Goal: Task Accomplishment & Management: Use online tool/utility

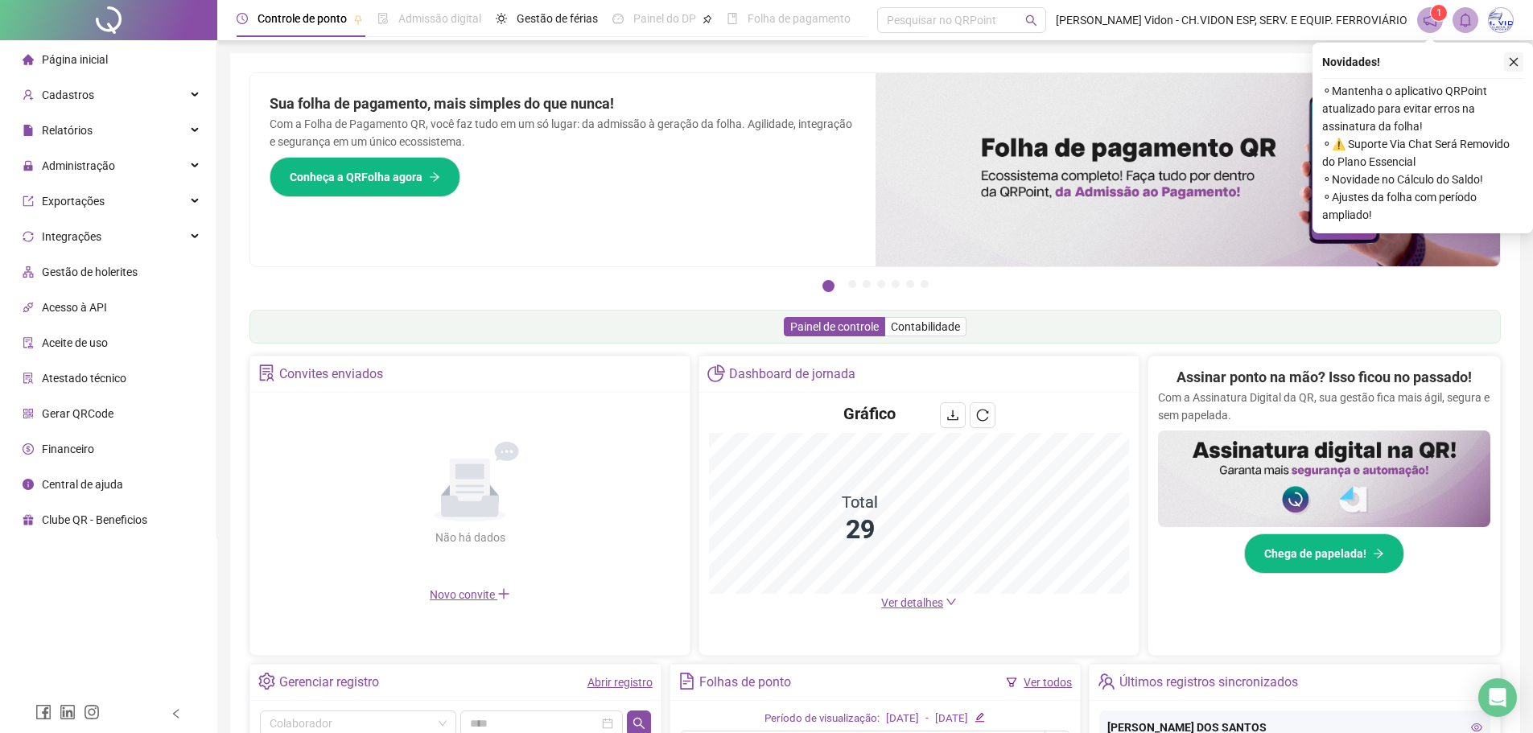
click at [1511, 65] on icon "close" at bounding box center [1514, 62] width 9 height 9
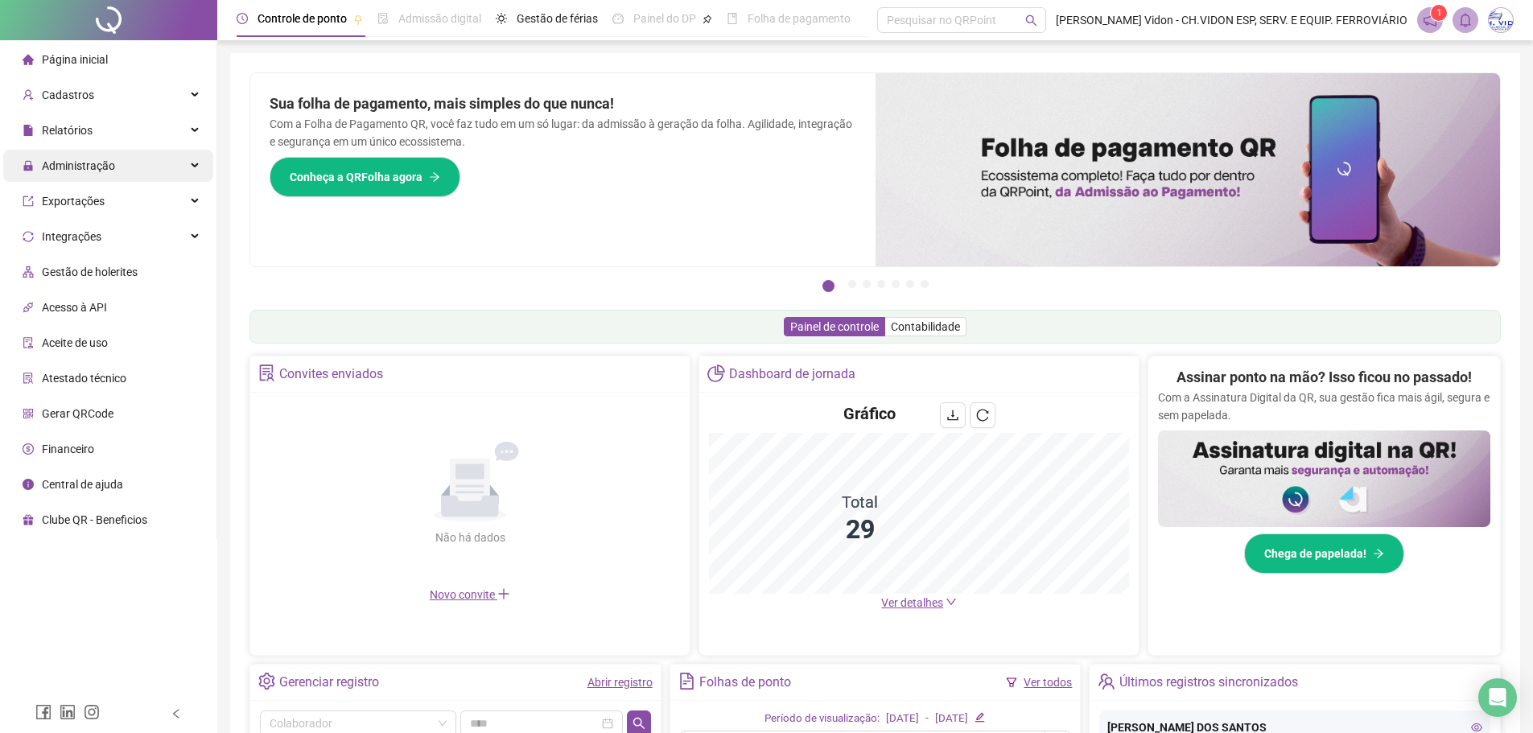
click at [105, 165] on span "Administração" at bounding box center [78, 165] width 73 height 13
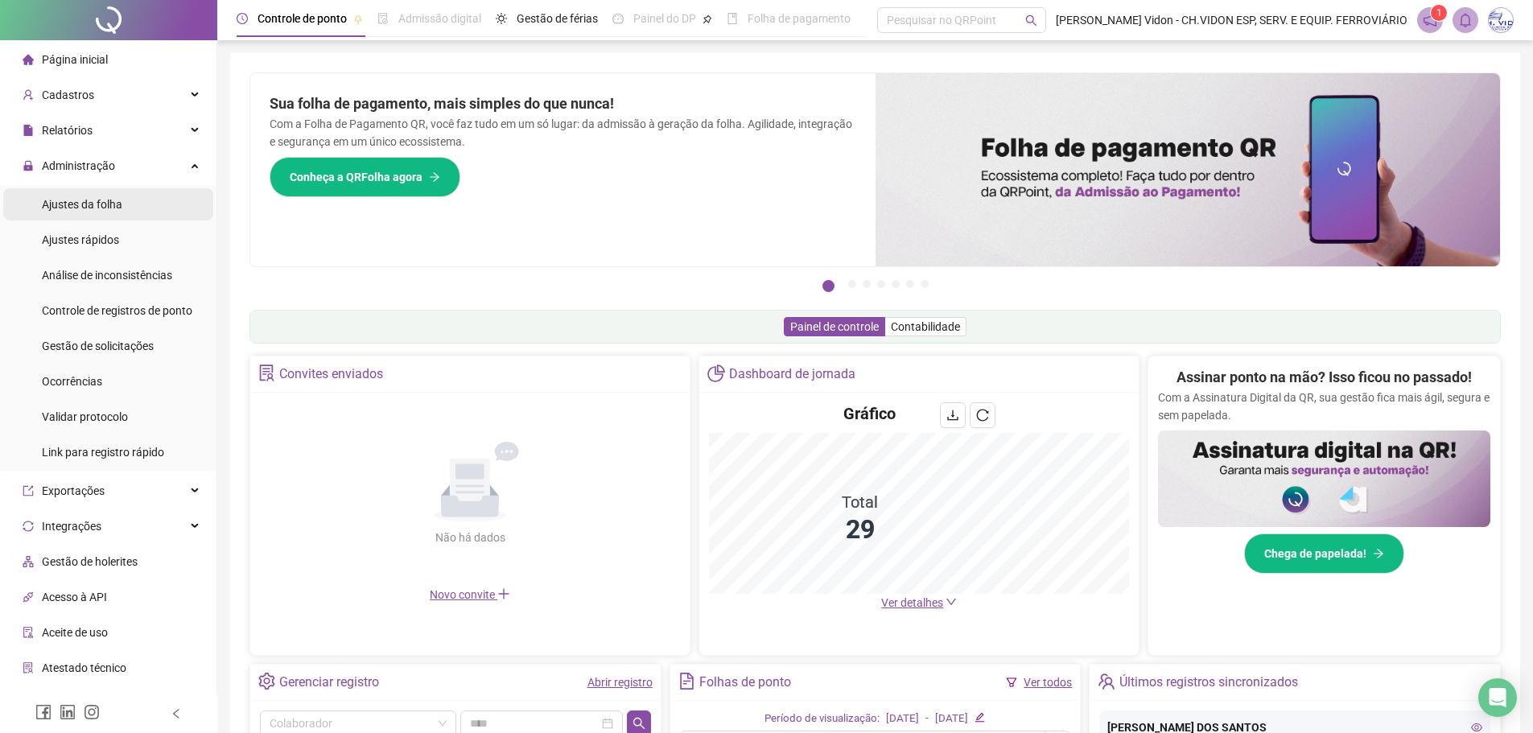
click at [106, 212] on div "Ajustes da folha" at bounding box center [82, 204] width 80 height 32
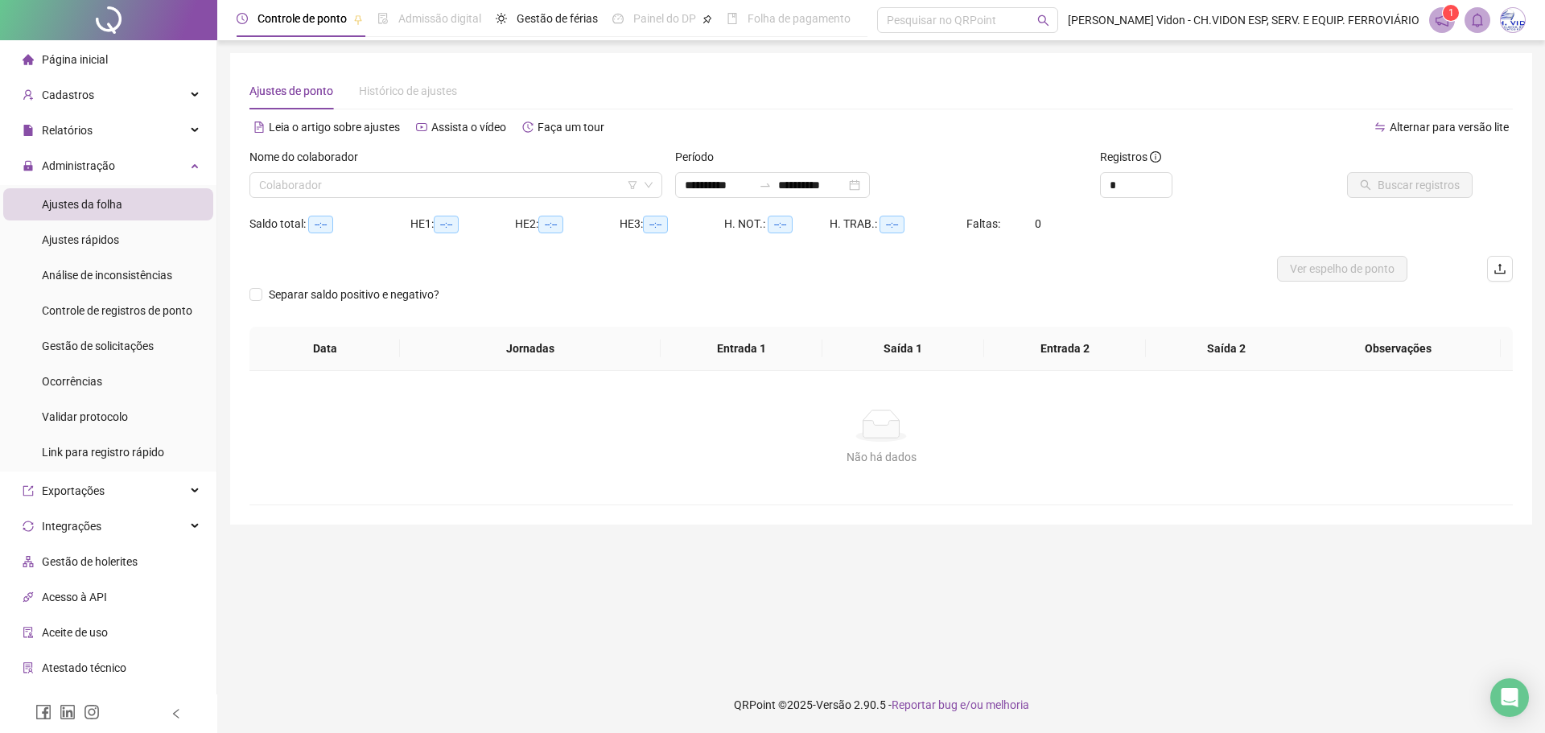
type input "**********"
click at [473, 192] on input "search" at bounding box center [448, 185] width 379 height 24
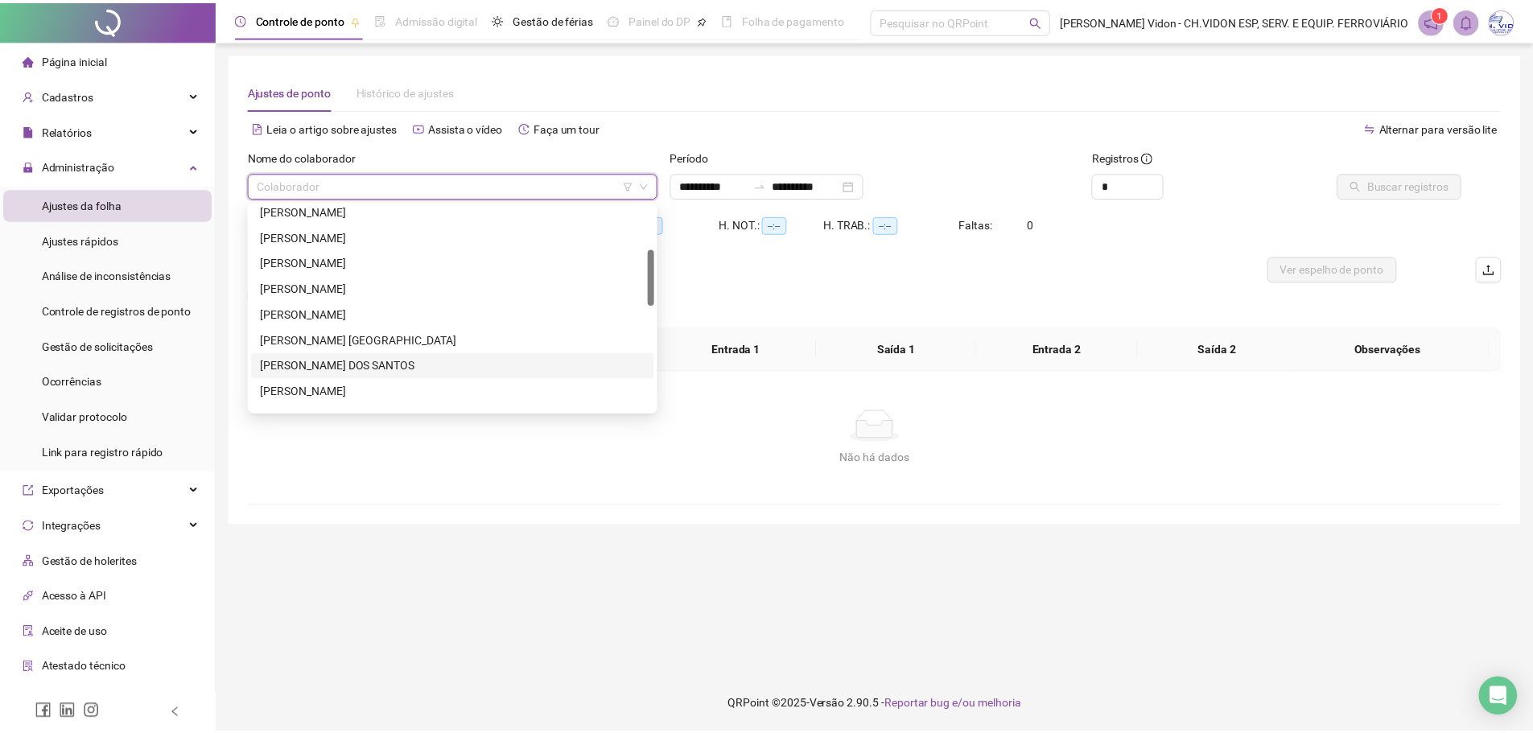
scroll to position [241, 0]
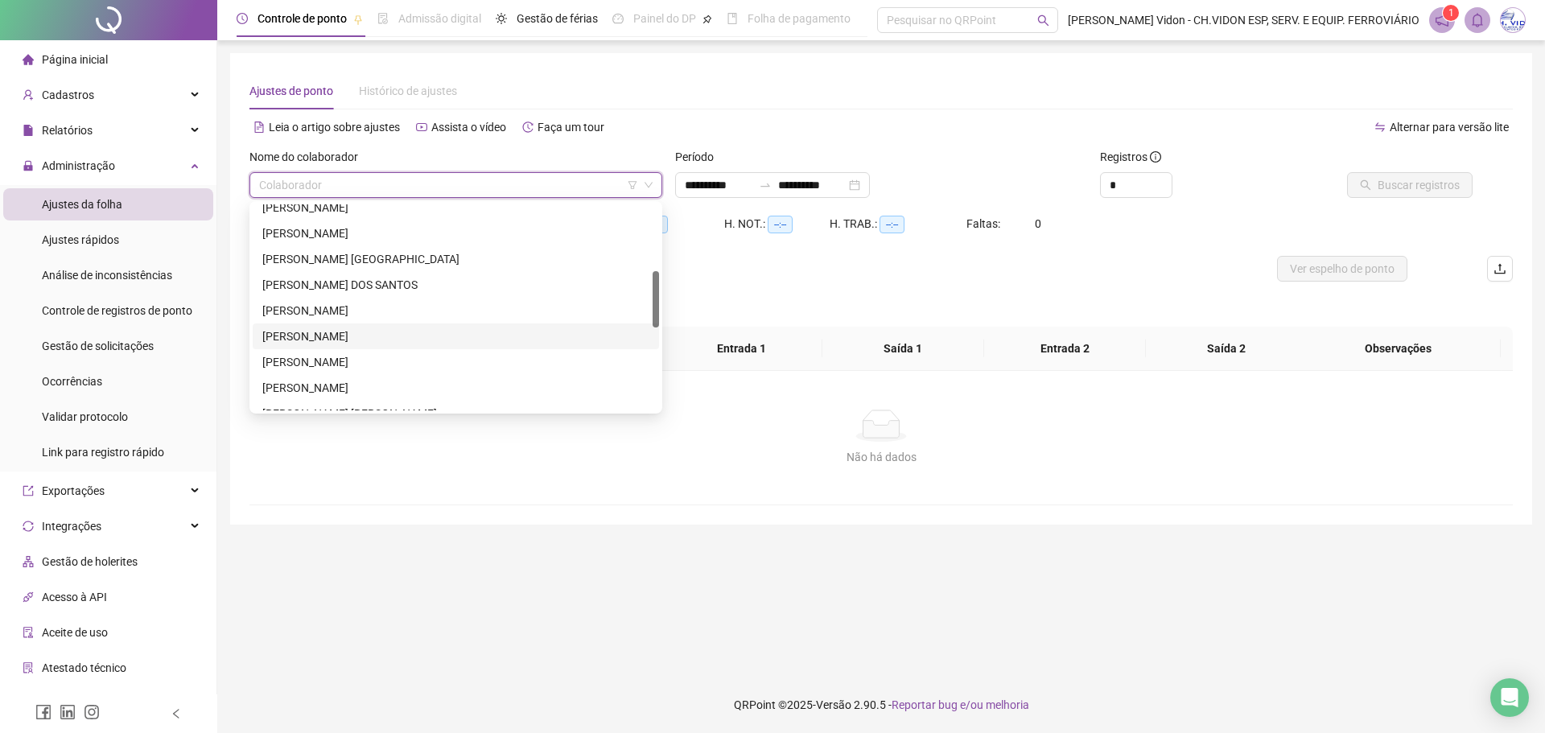
click at [336, 334] on div "[PERSON_NAME]" at bounding box center [455, 337] width 387 height 18
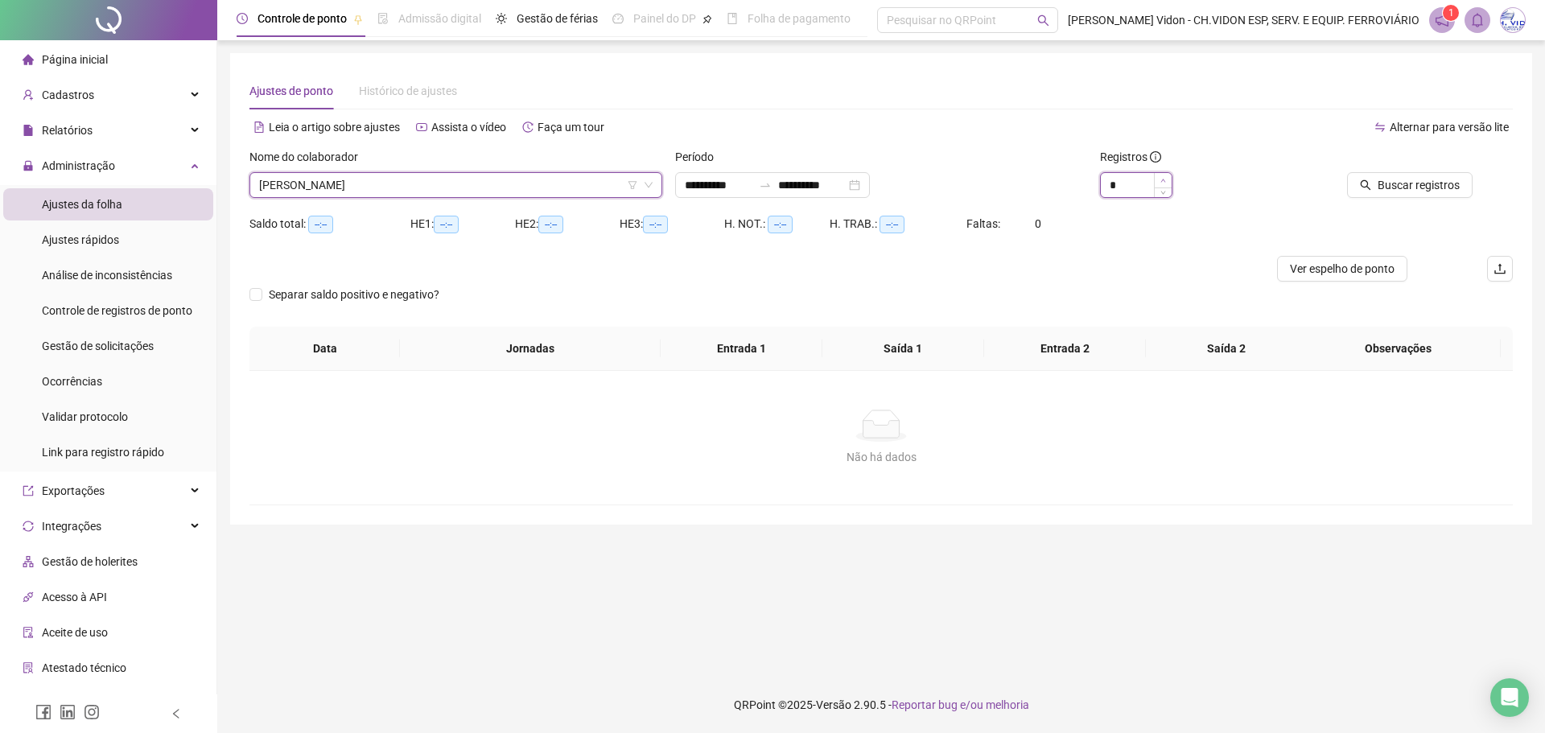
type input "*"
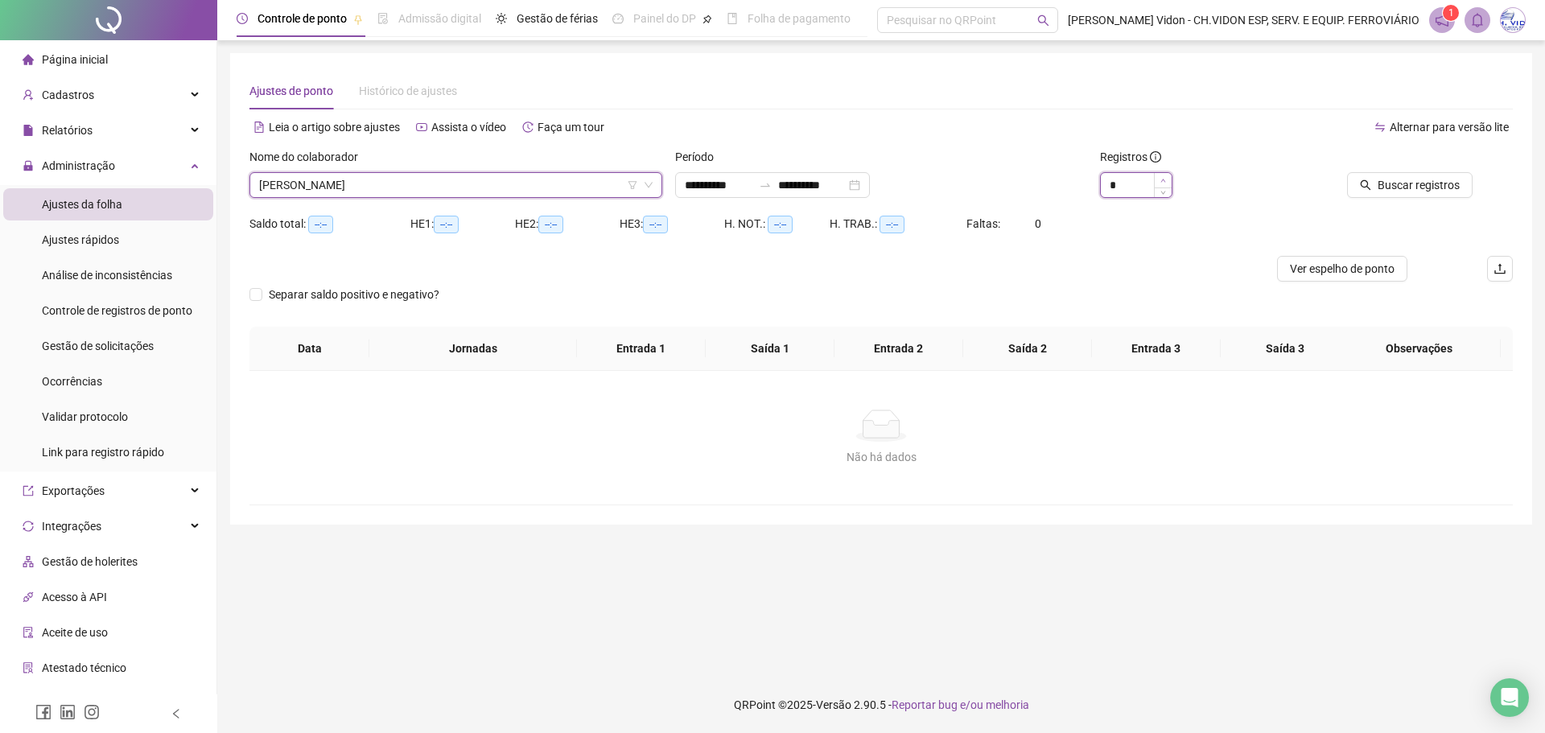
click at [1164, 182] on icon "up" at bounding box center [1164, 181] width 6 height 6
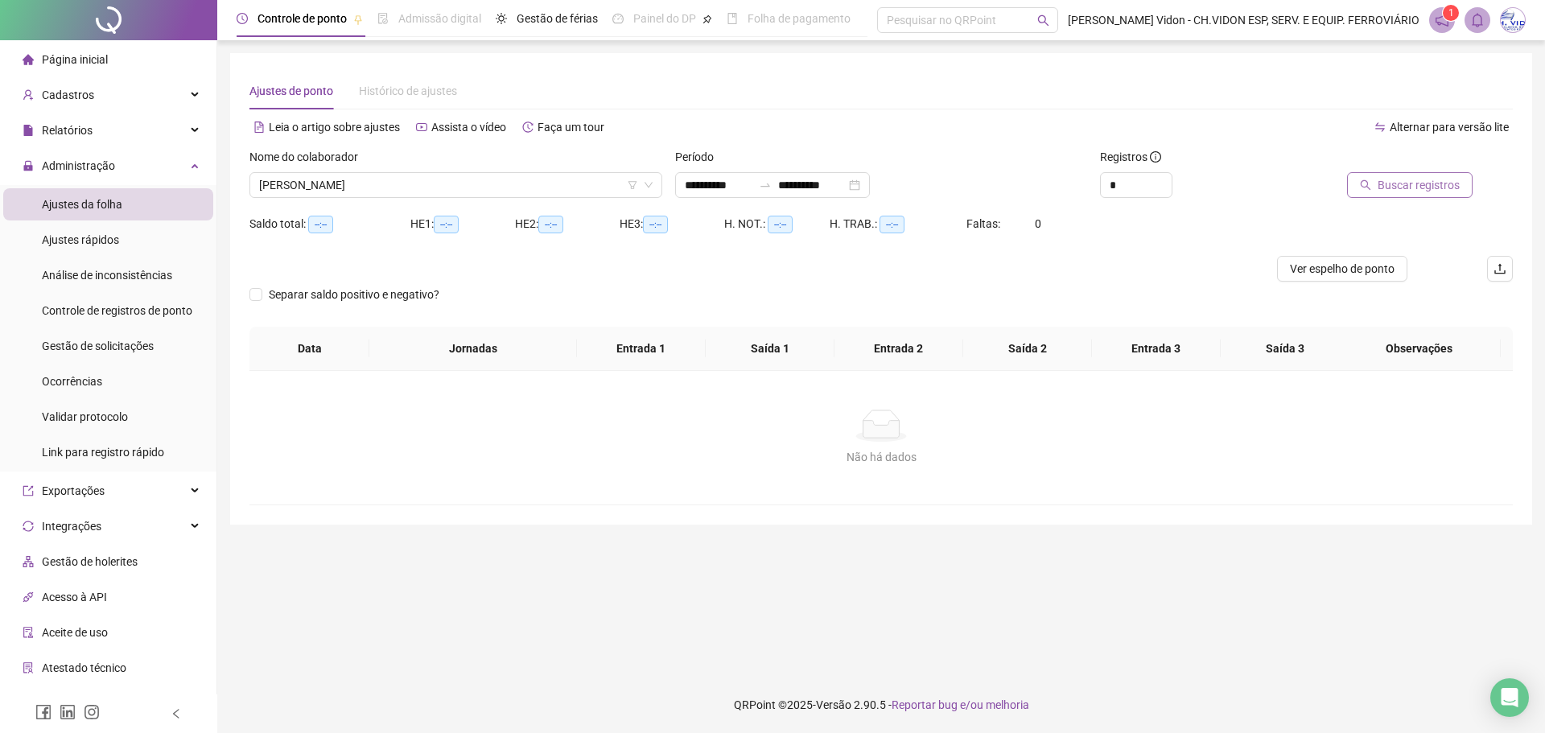
click at [1390, 183] on span "Buscar registros" at bounding box center [1419, 185] width 82 height 18
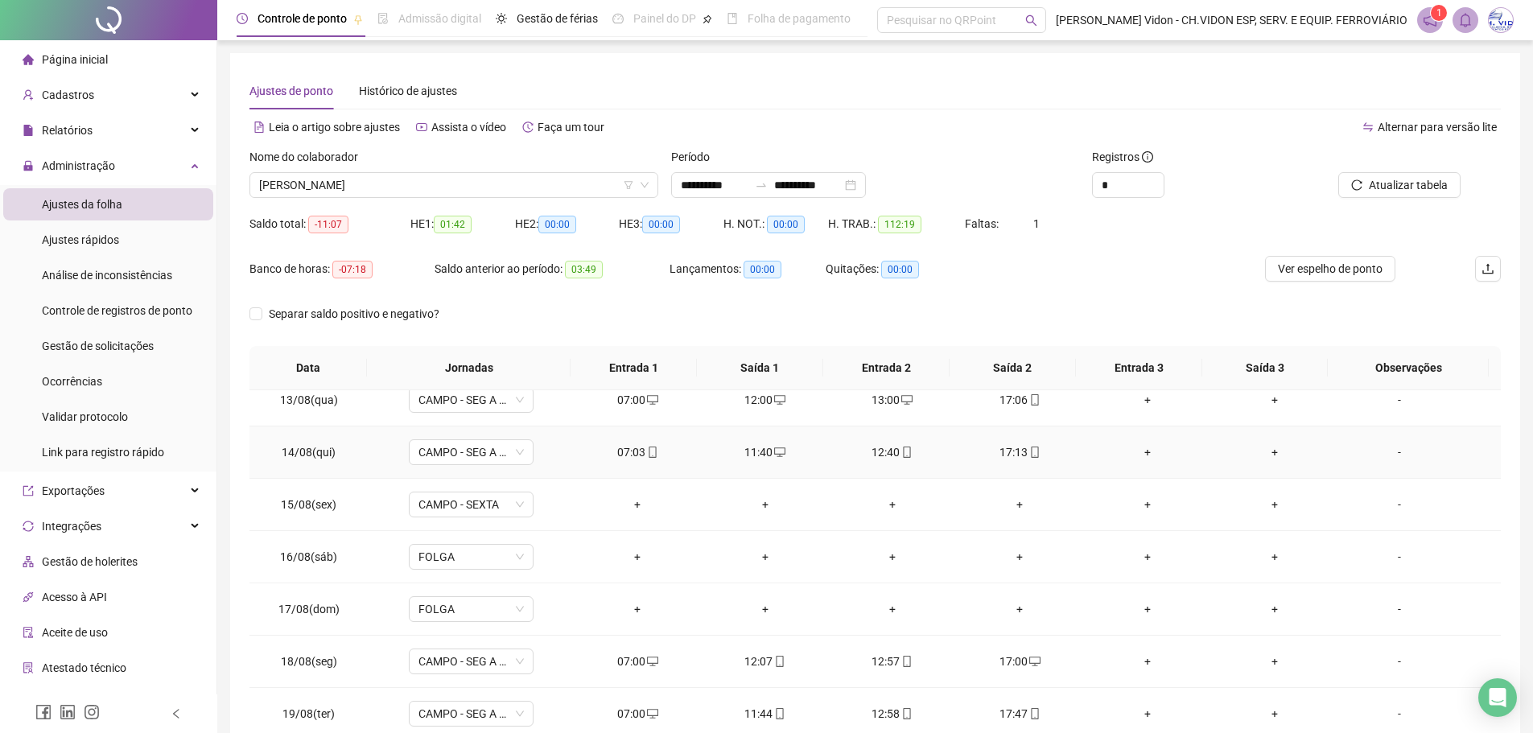
scroll to position [703, 0]
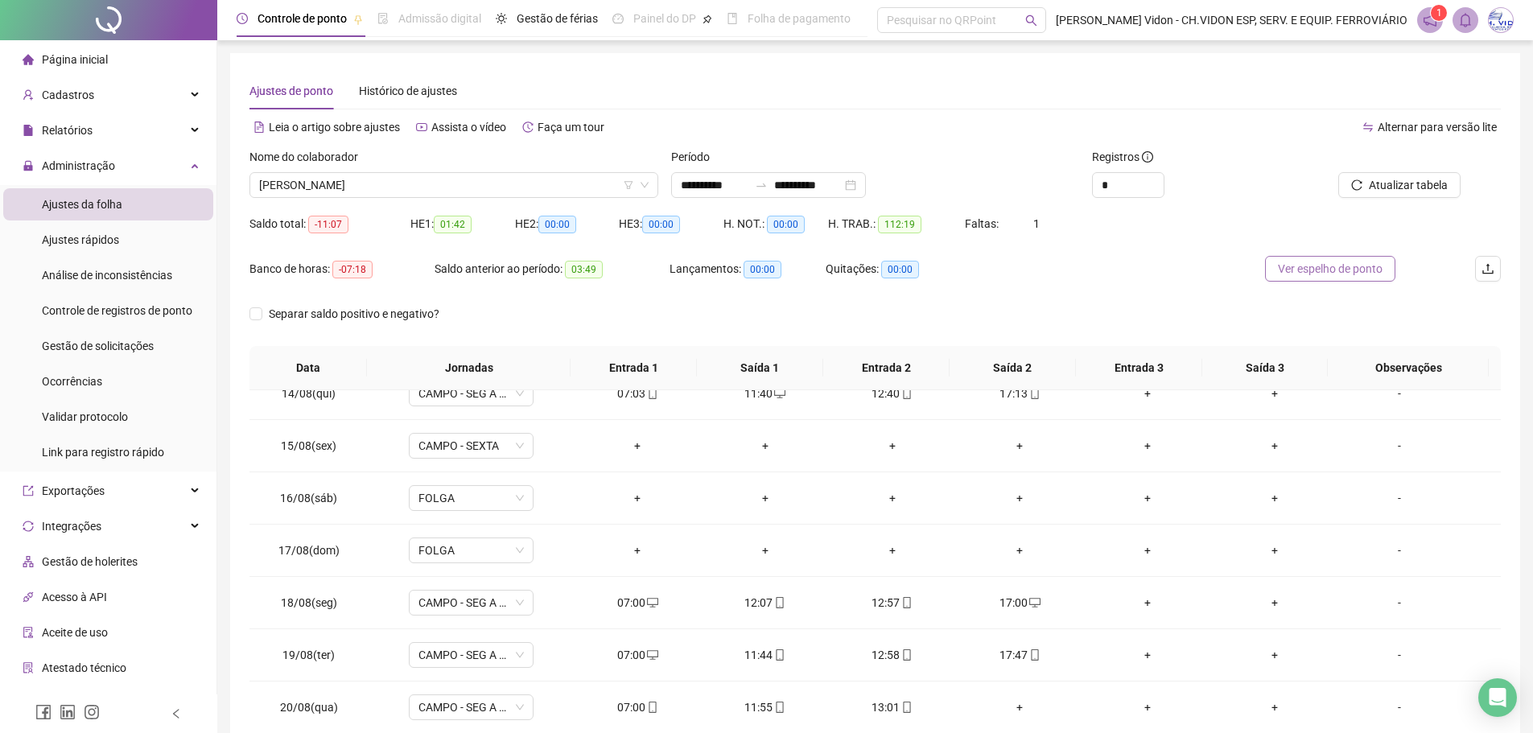
click at [1311, 273] on span "Ver espelho de ponto" at bounding box center [1330, 269] width 105 height 18
click at [591, 184] on span "[PERSON_NAME]" at bounding box center [454, 185] width 390 height 24
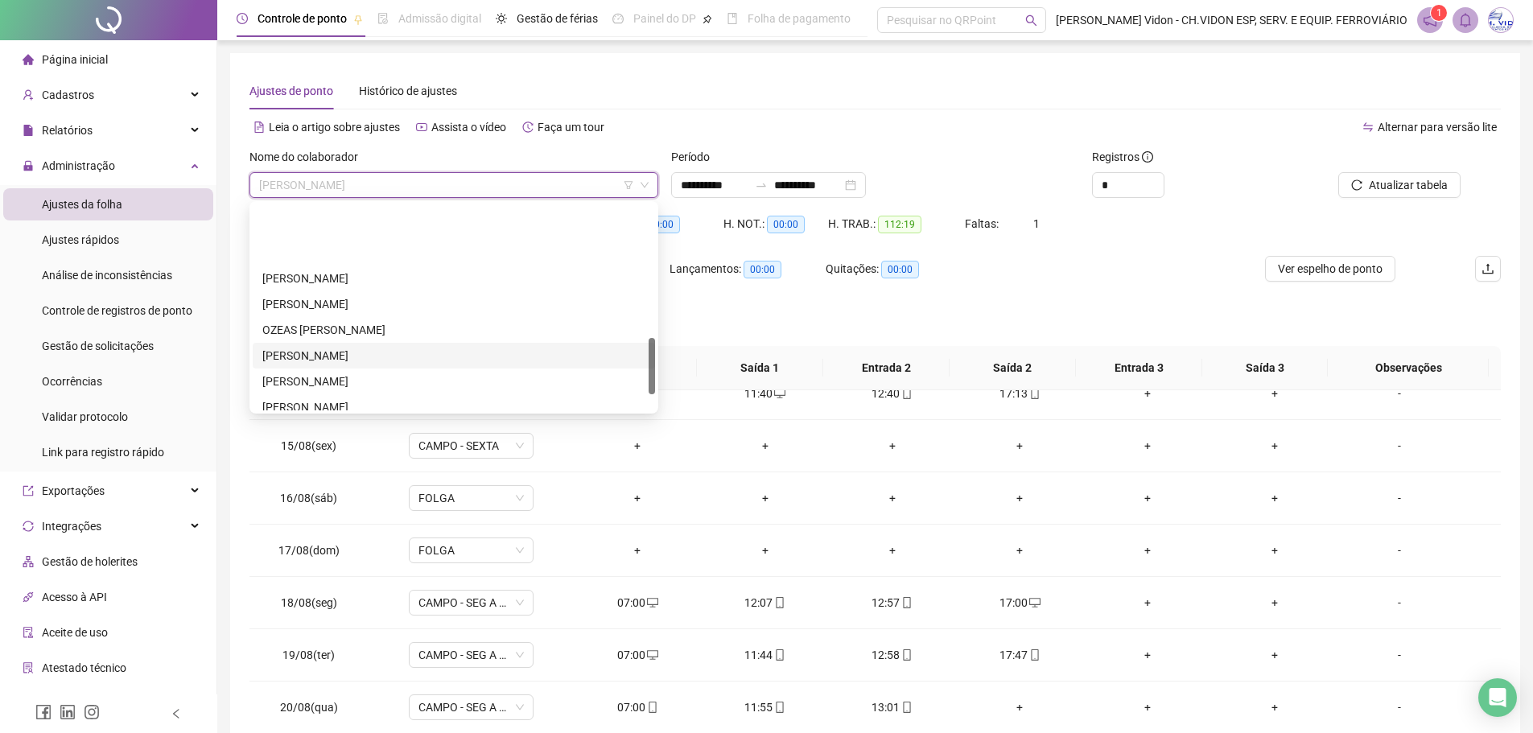
scroll to position [483, 0]
click at [388, 353] on div "[PERSON_NAME]" at bounding box center [453, 353] width 383 height 18
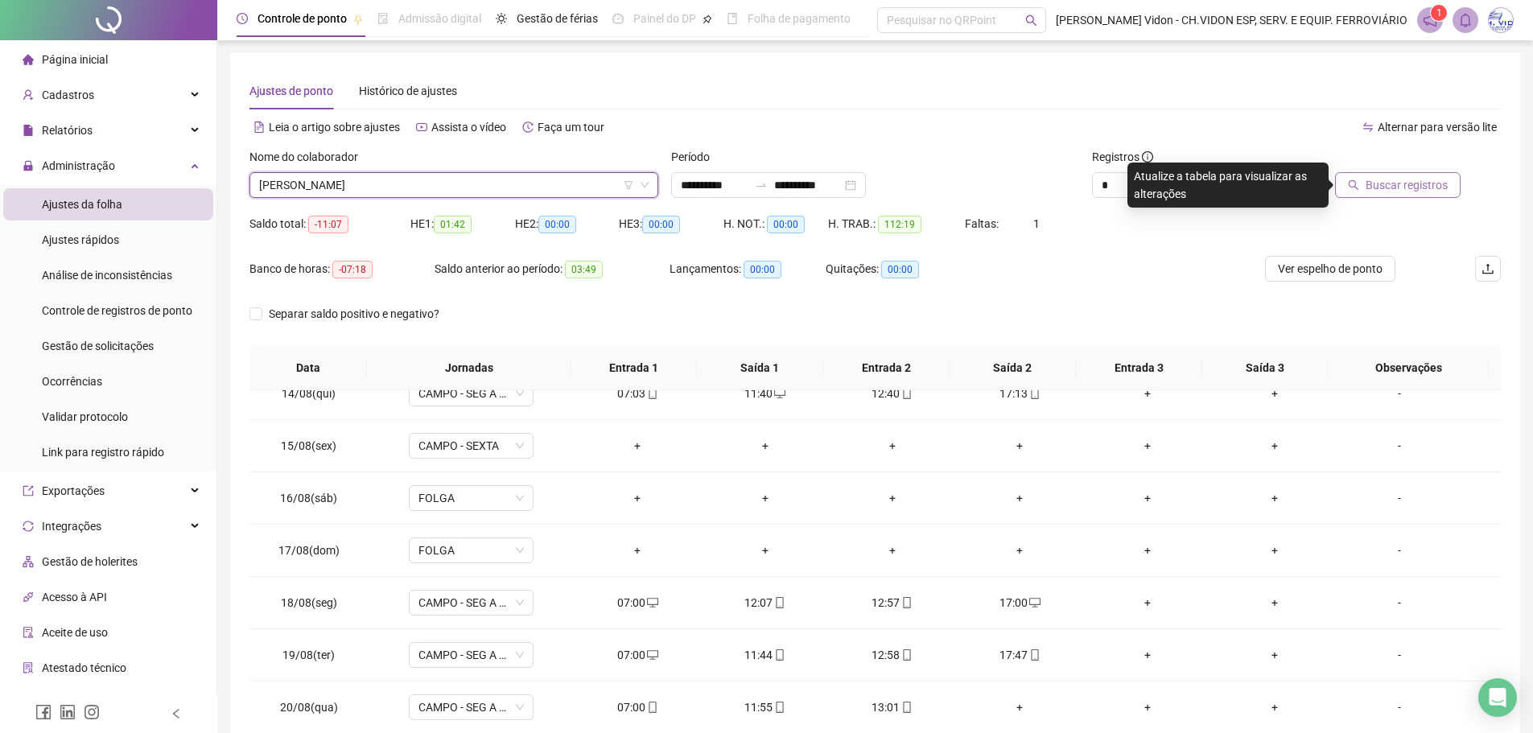
click at [1386, 184] on span "Buscar registros" at bounding box center [1407, 185] width 82 height 18
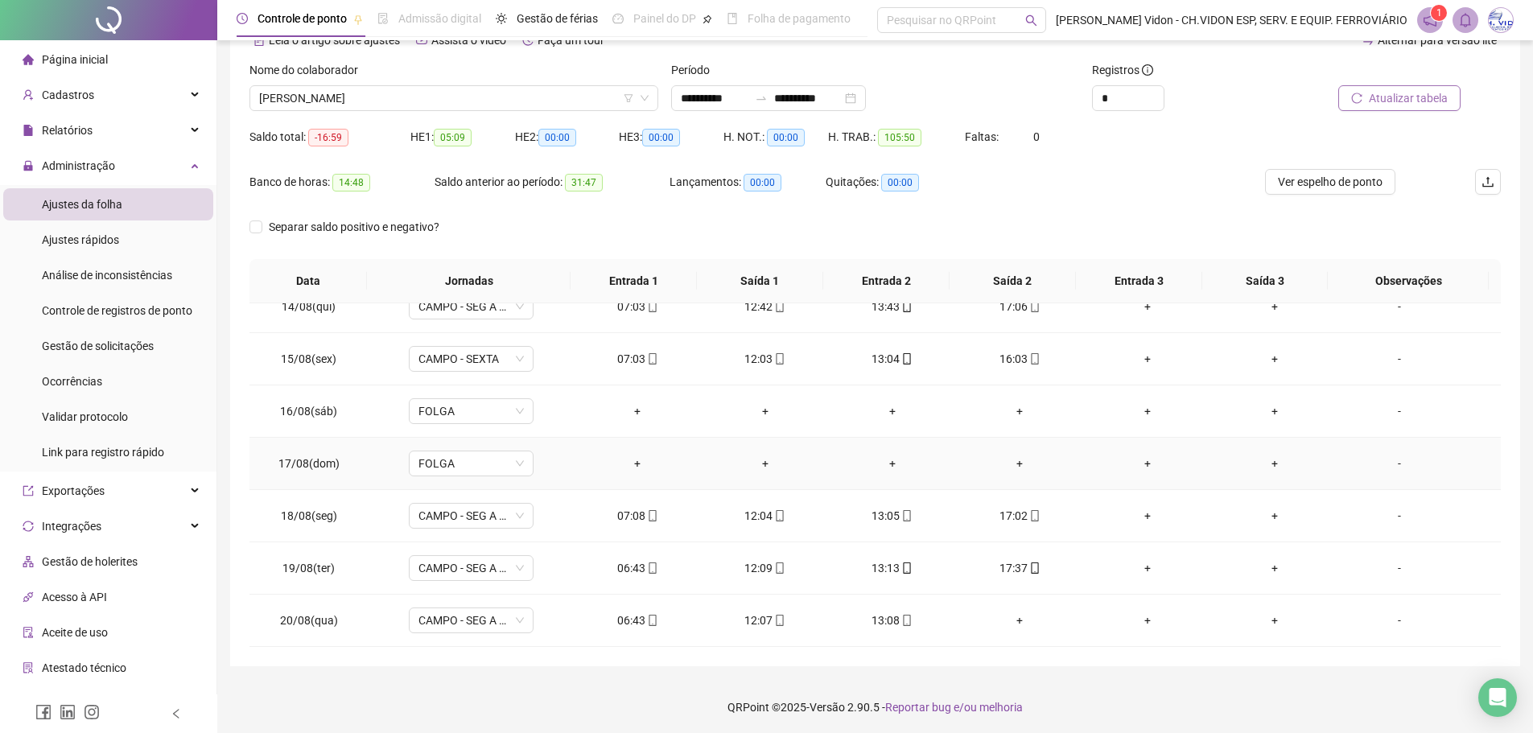
scroll to position [89, 0]
click at [1337, 175] on span "Ver espelho de ponto" at bounding box center [1330, 180] width 105 height 18
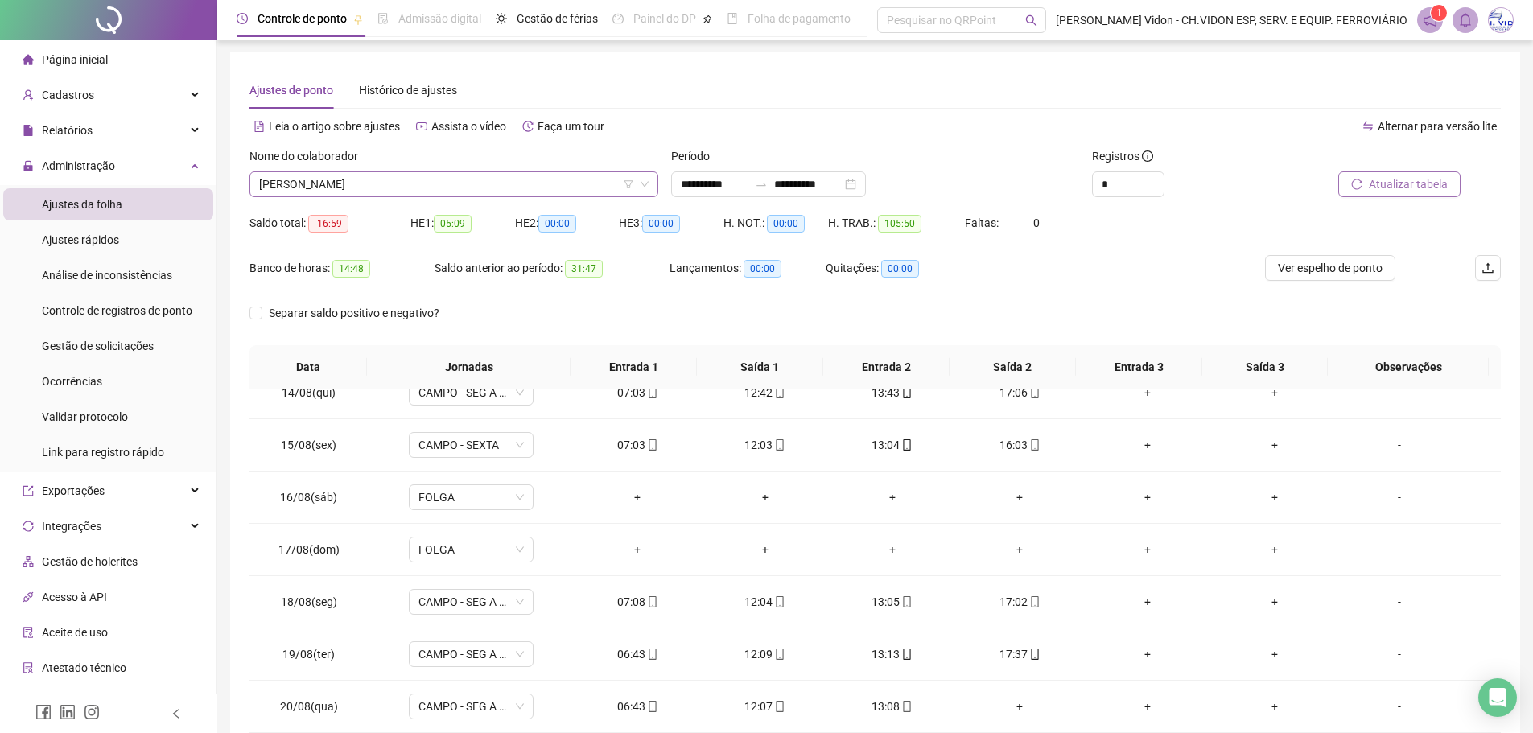
scroll to position [0, 0]
click at [643, 189] on icon "down" at bounding box center [645, 185] width 10 height 10
click at [606, 180] on span "[PERSON_NAME]" at bounding box center [454, 185] width 390 height 24
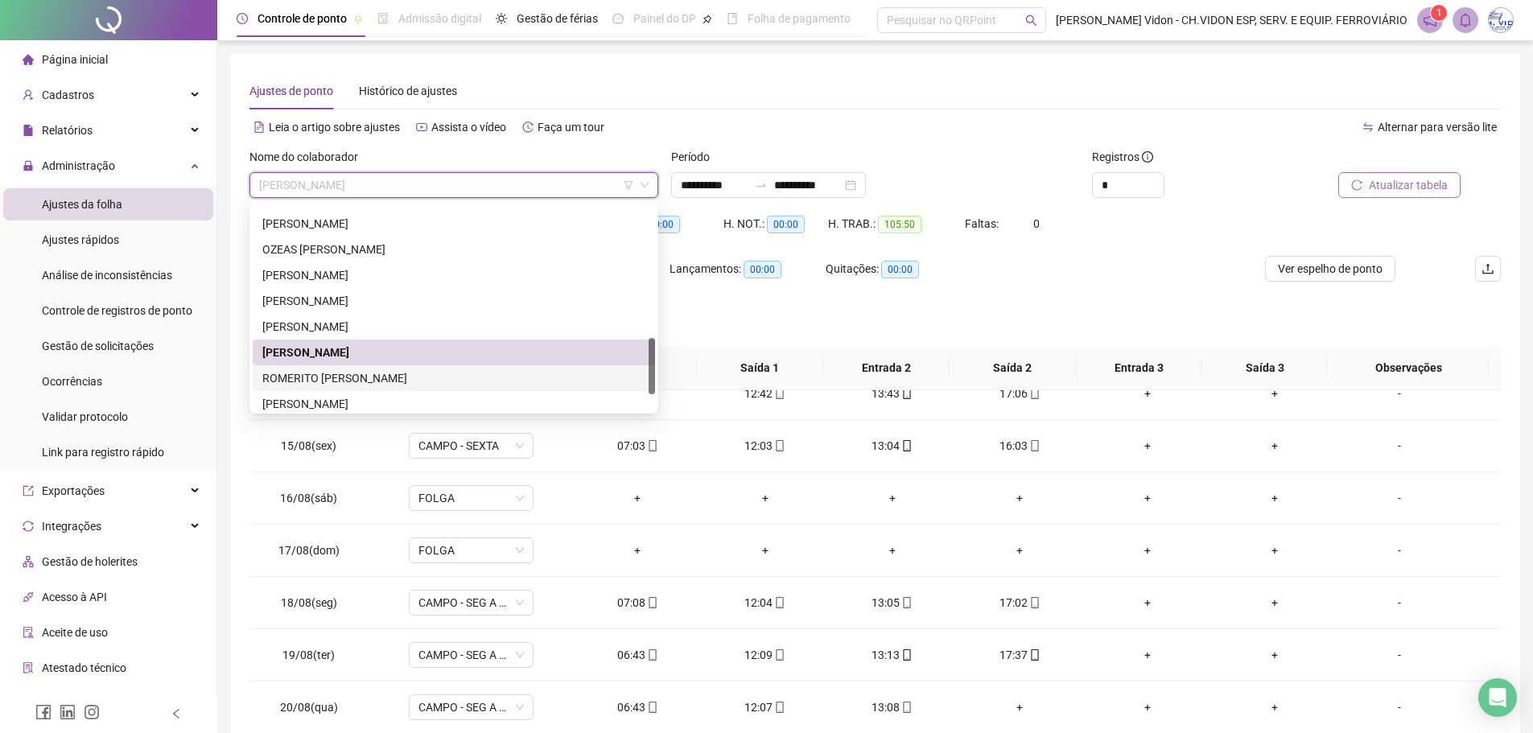
click at [360, 375] on div "ROMERITO [PERSON_NAME]" at bounding box center [453, 378] width 383 height 18
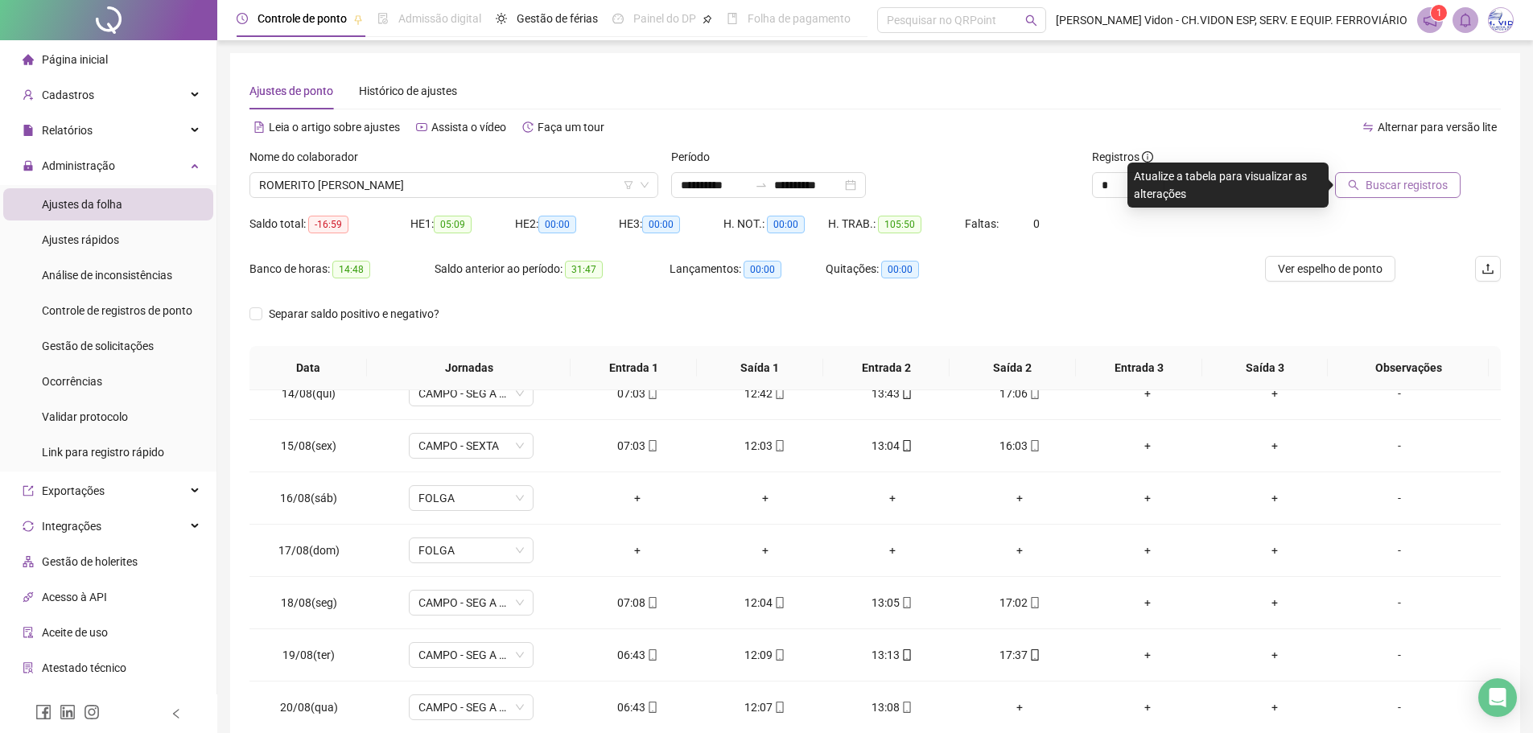
click at [1423, 182] on span "Buscar registros" at bounding box center [1407, 185] width 82 height 18
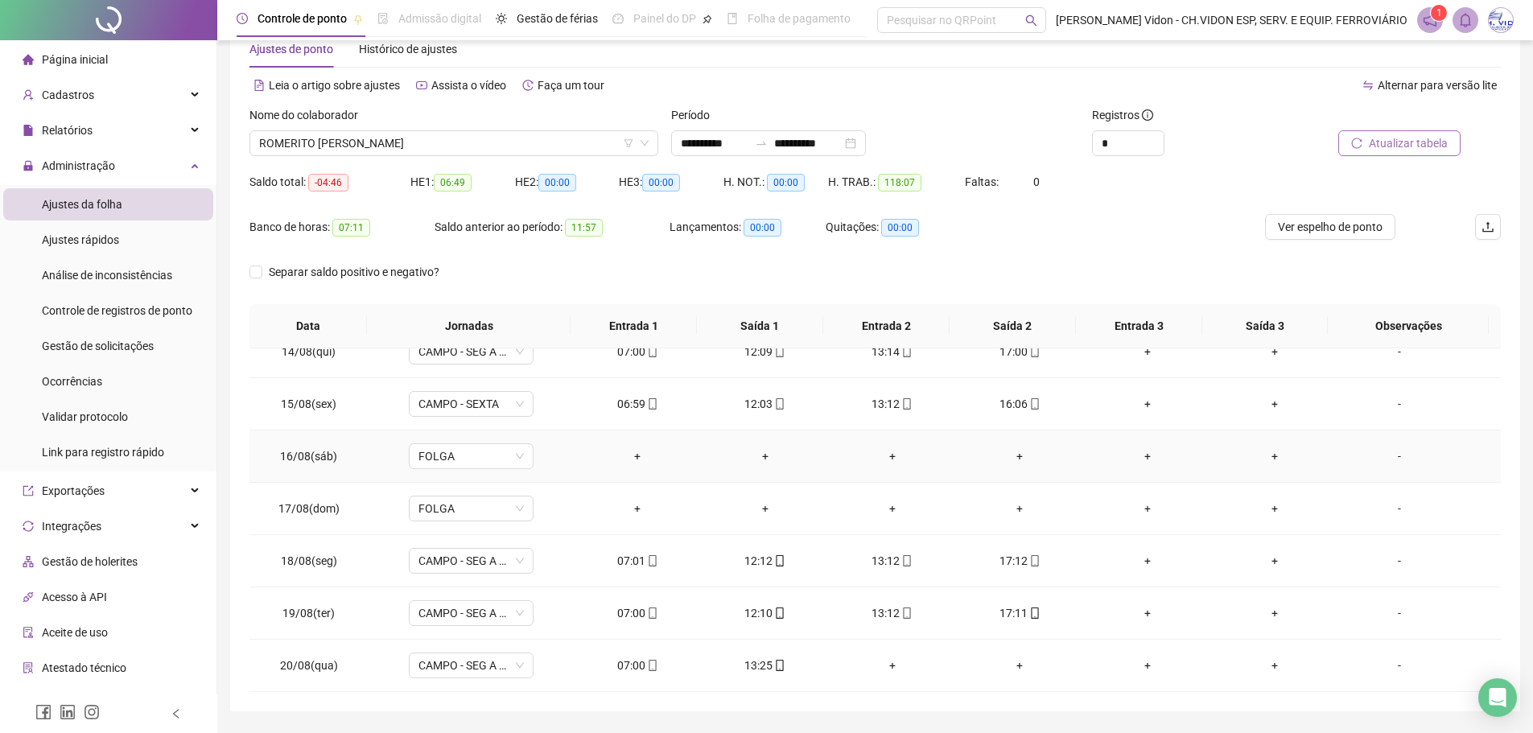
scroll to position [80, 0]
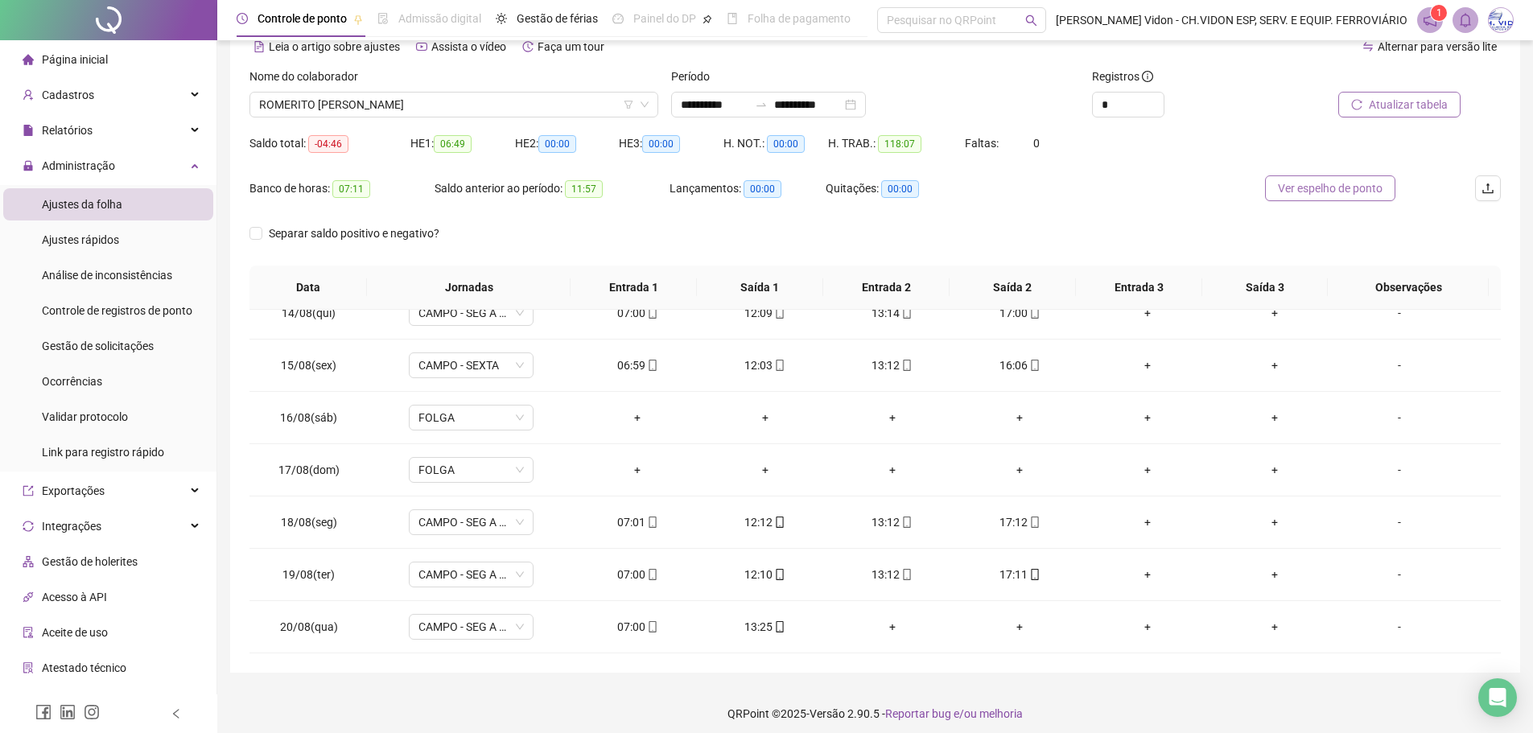
click at [1324, 189] on span "Ver espelho de ponto" at bounding box center [1330, 188] width 105 height 18
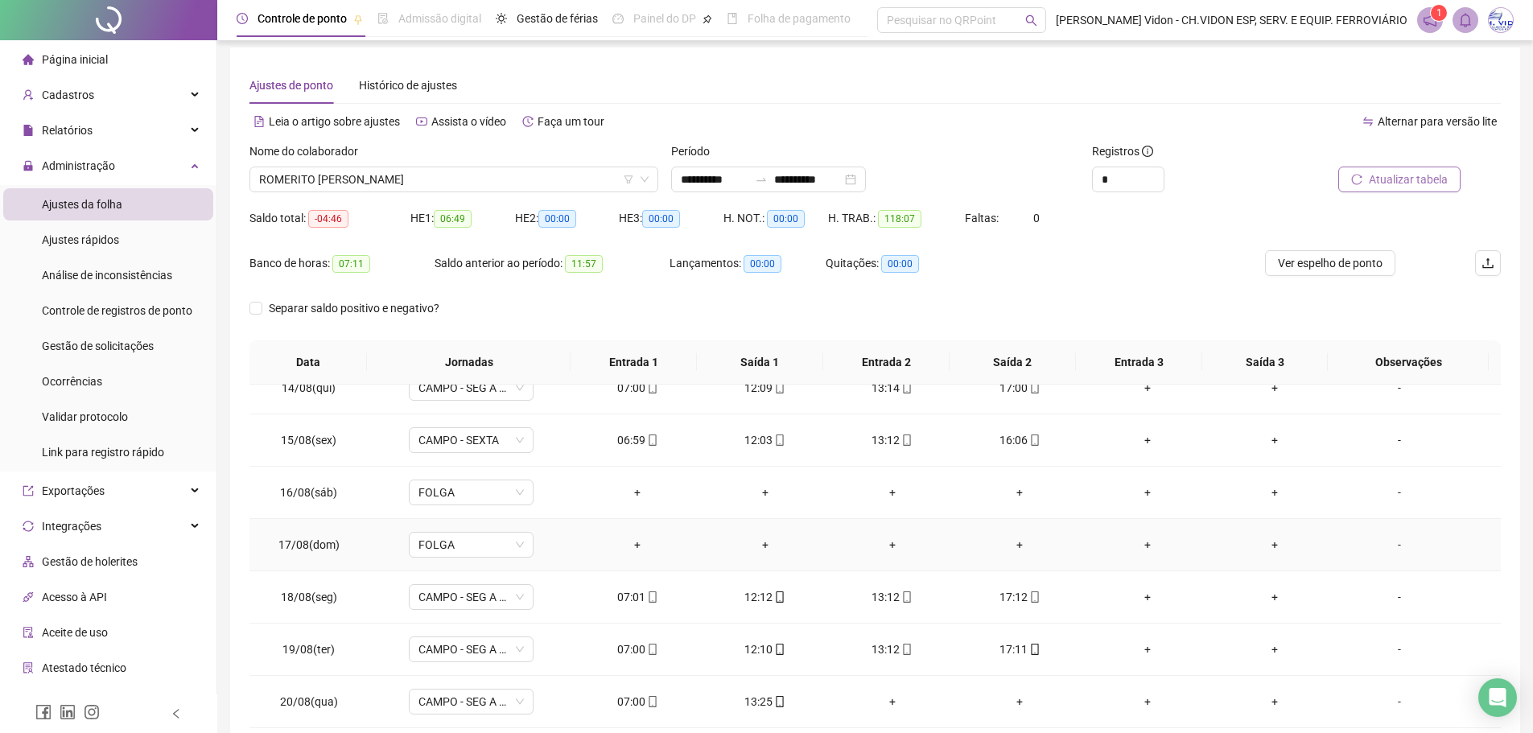
scroll to position [0, 0]
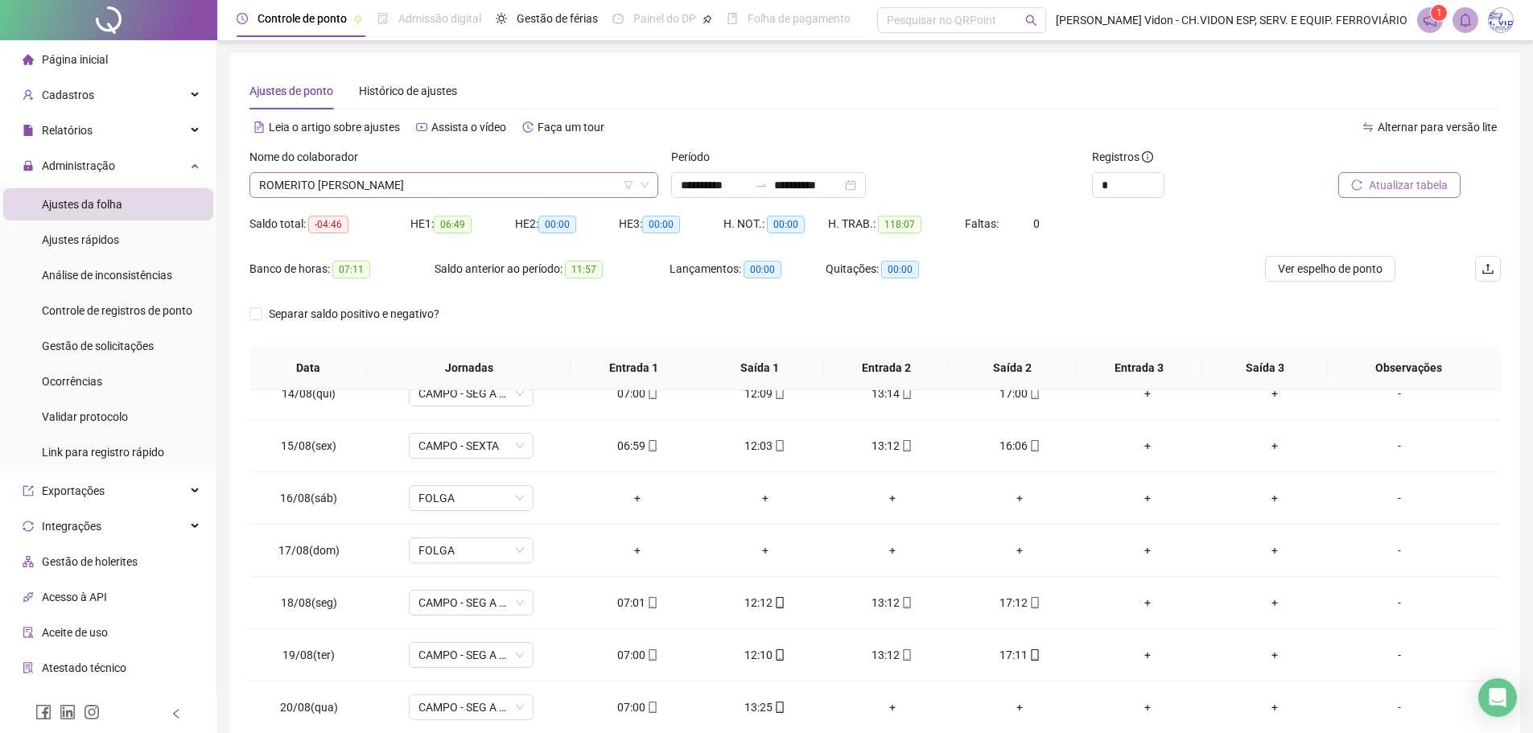
click at [591, 182] on span "ROMERITO [PERSON_NAME]" at bounding box center [454, 185] width 390 height 24
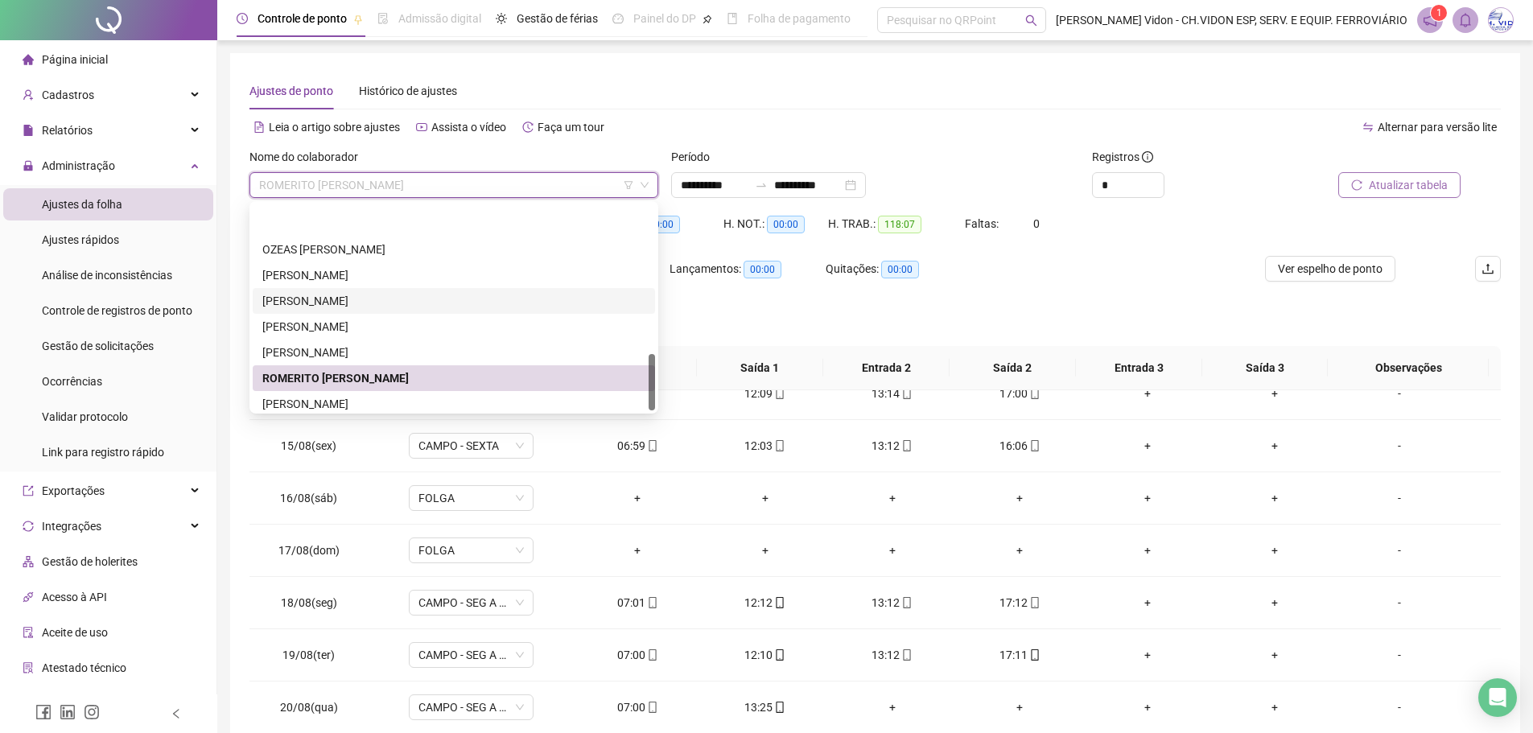
scroll to position [541, 0]
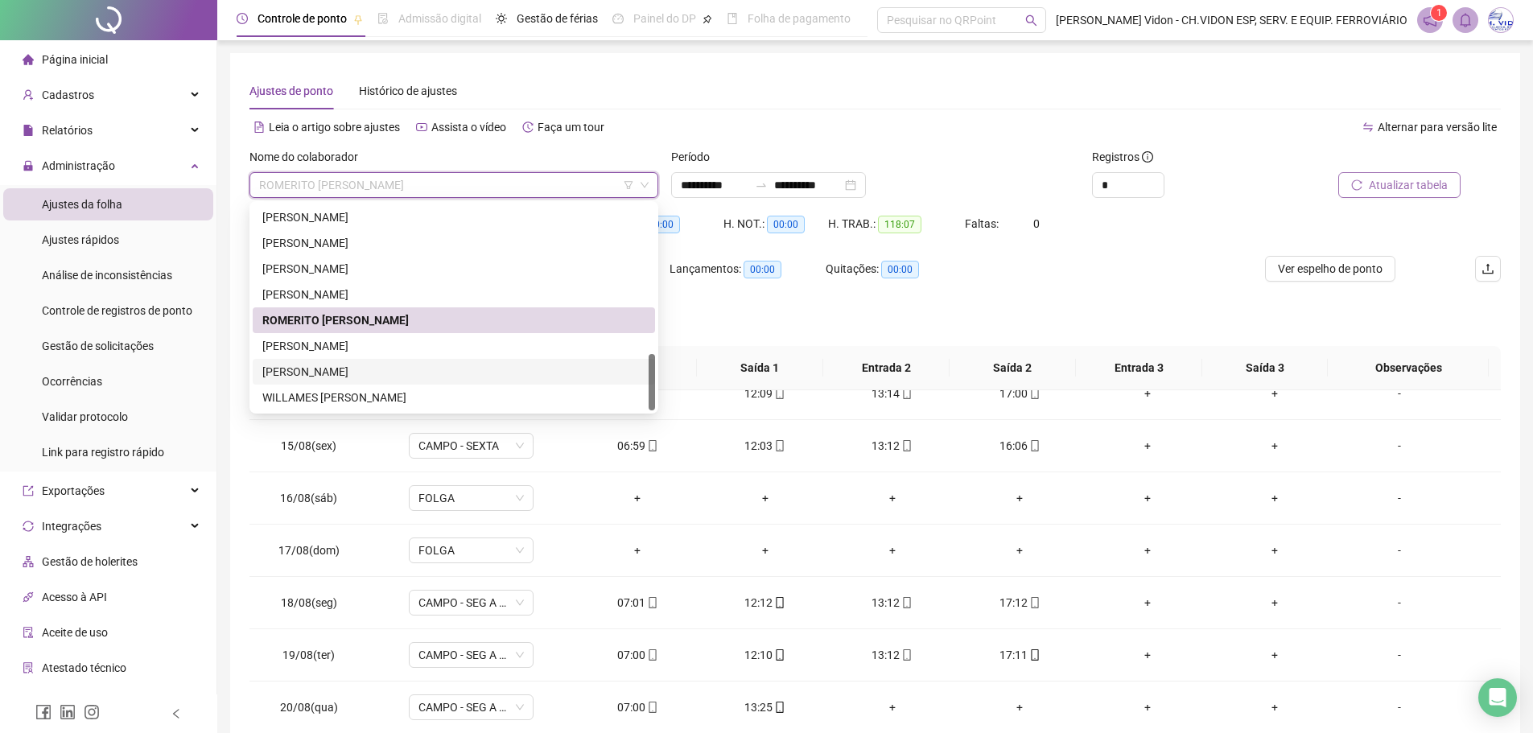
click at [385, 373] on div "[PERSON_NAME]" at bounding box center [453, 372] width 383 height 18
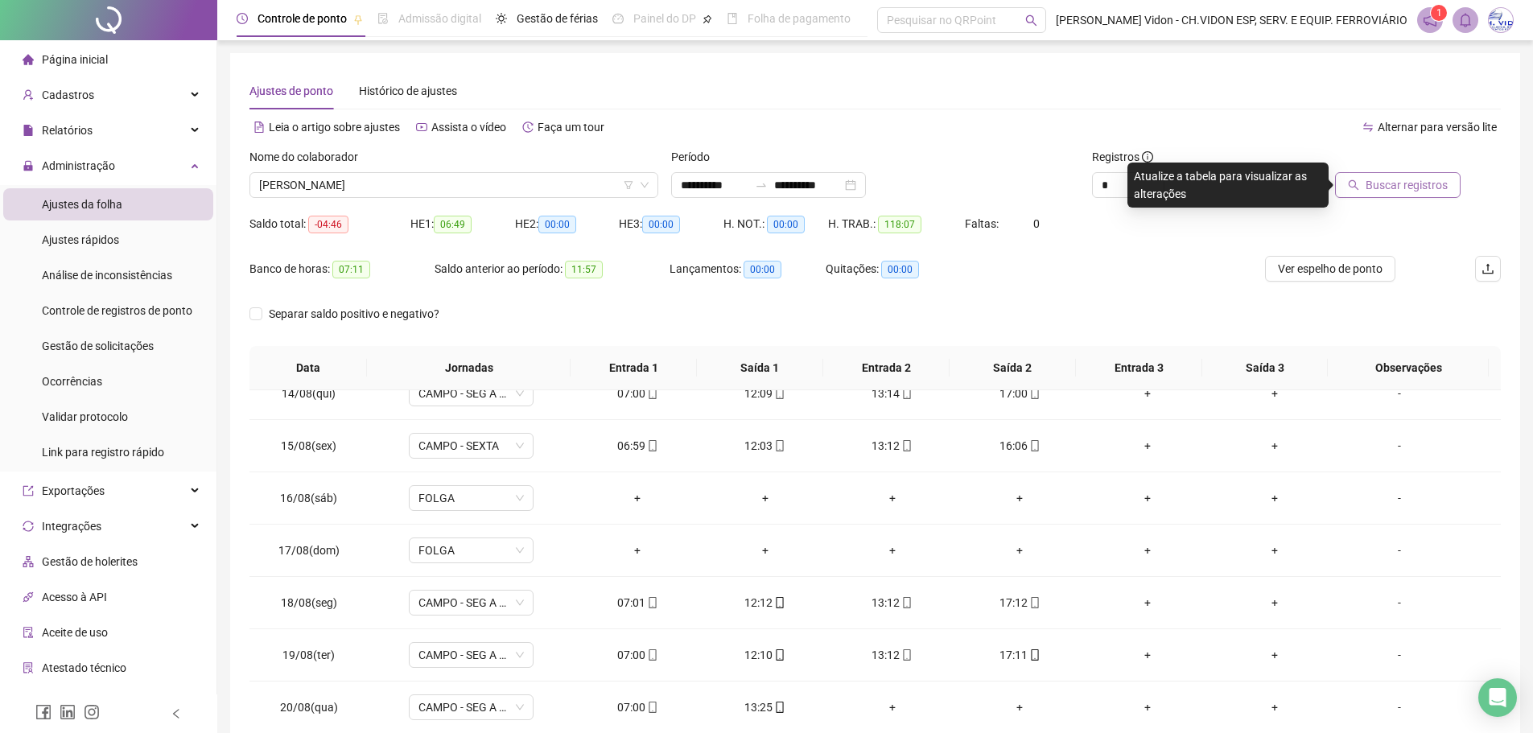
click at [1401, 182] on span "Buscar registros" at bounding box center [1407, 185] width 82 height 18
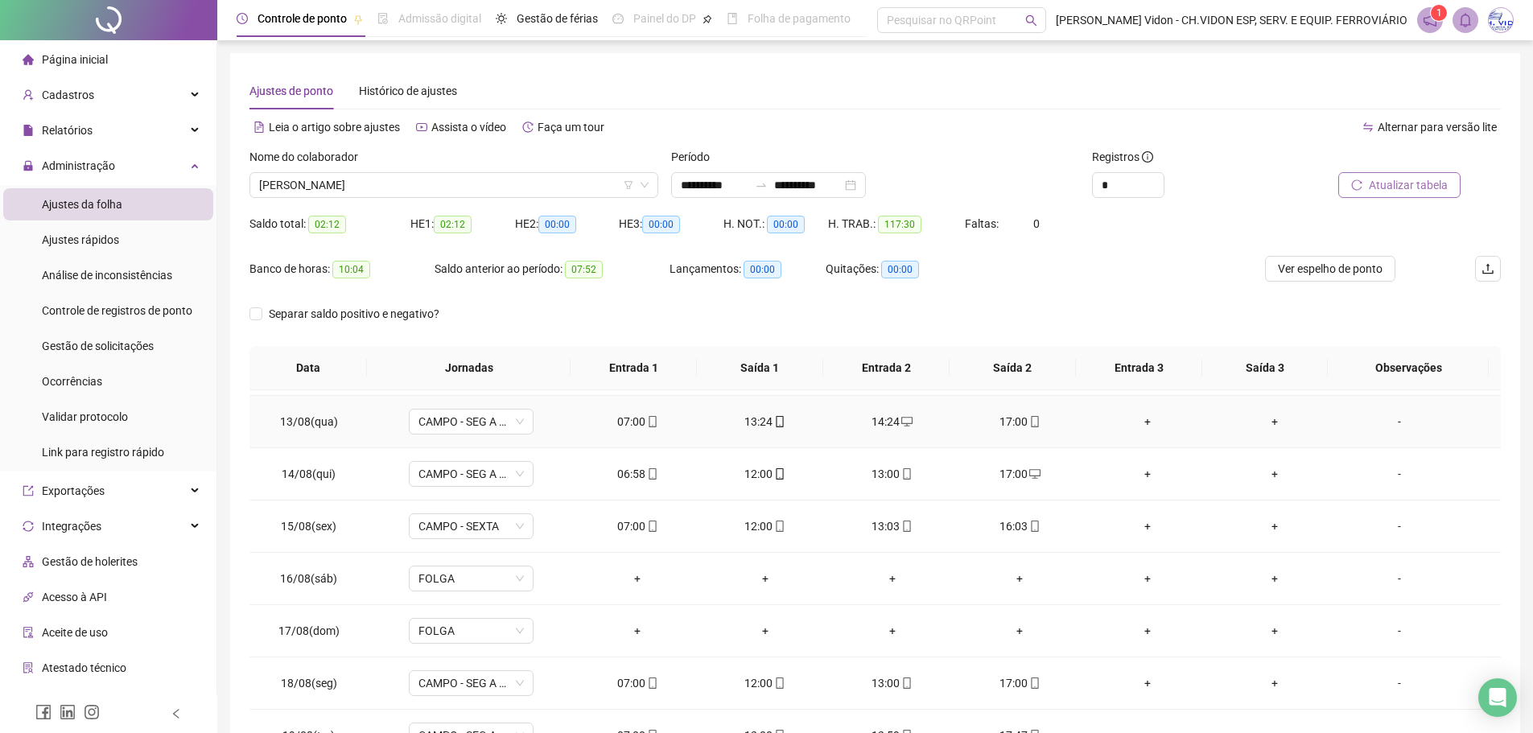
scroll to position [703, 0]
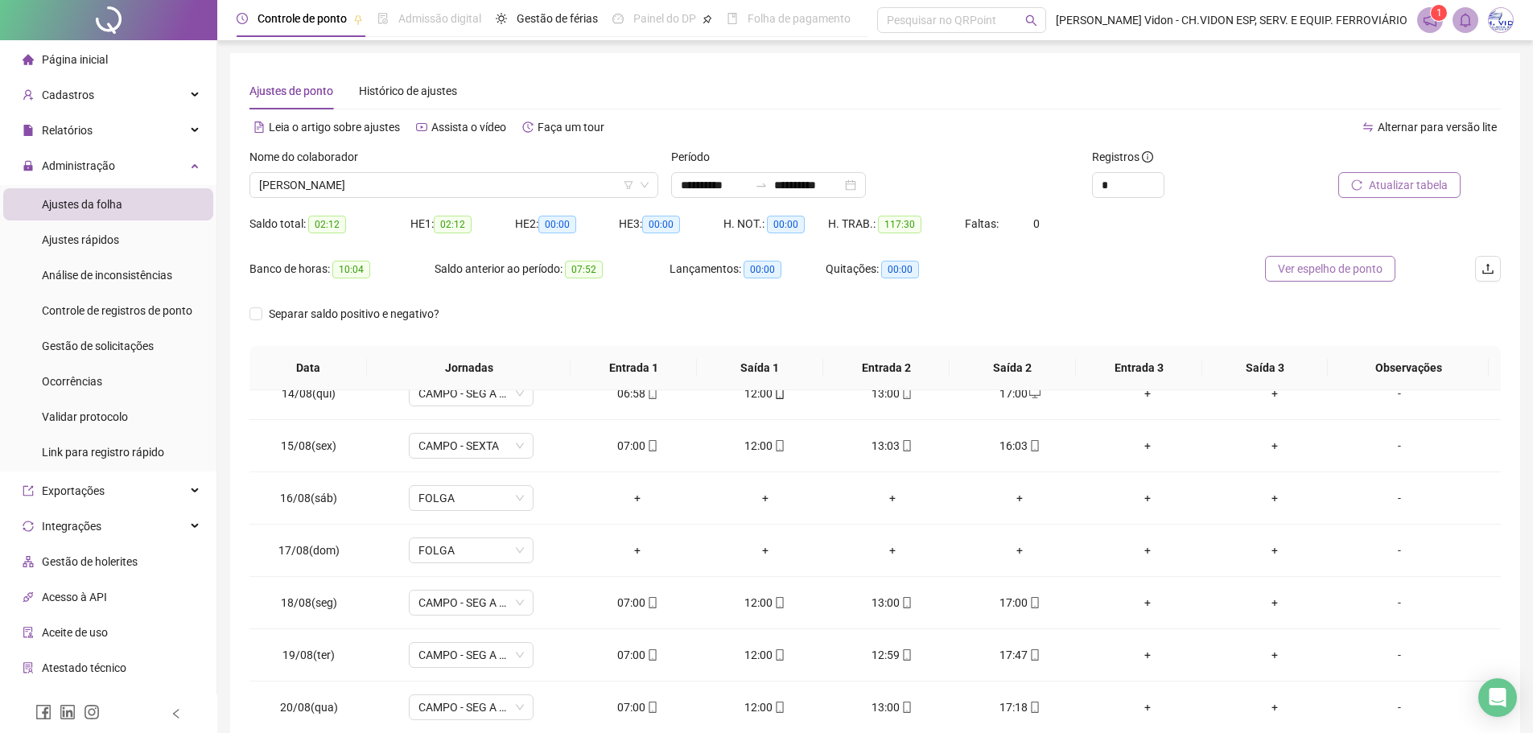
click at [1316, 265] on span "Ver espelho de ponto" at bounding box center [1330, 269] width 105 height 18
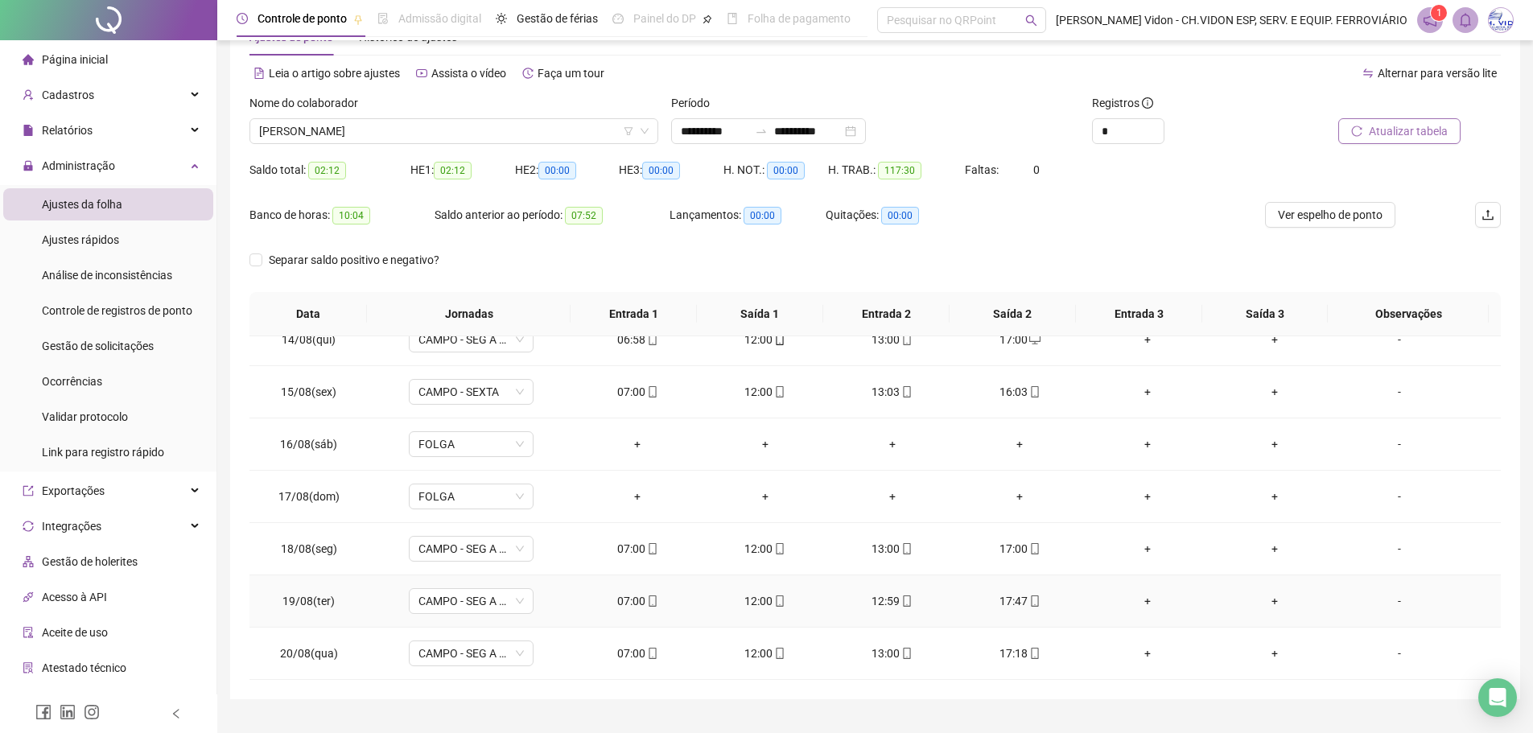
scroll to position [0, 0]
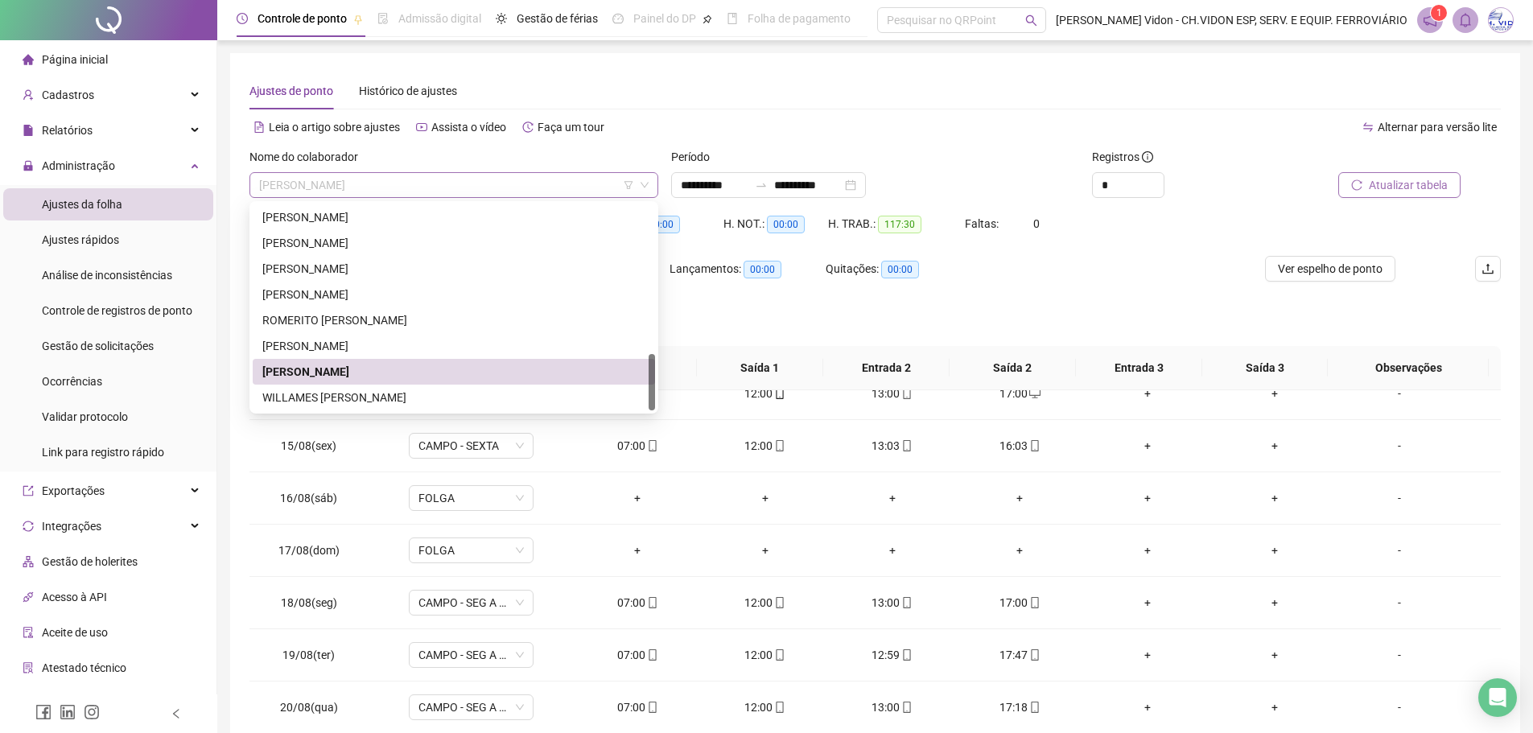
click at [590, 182] on span "[PERSON_NAME]" at bounding box center [454, 185] width 390 height 24
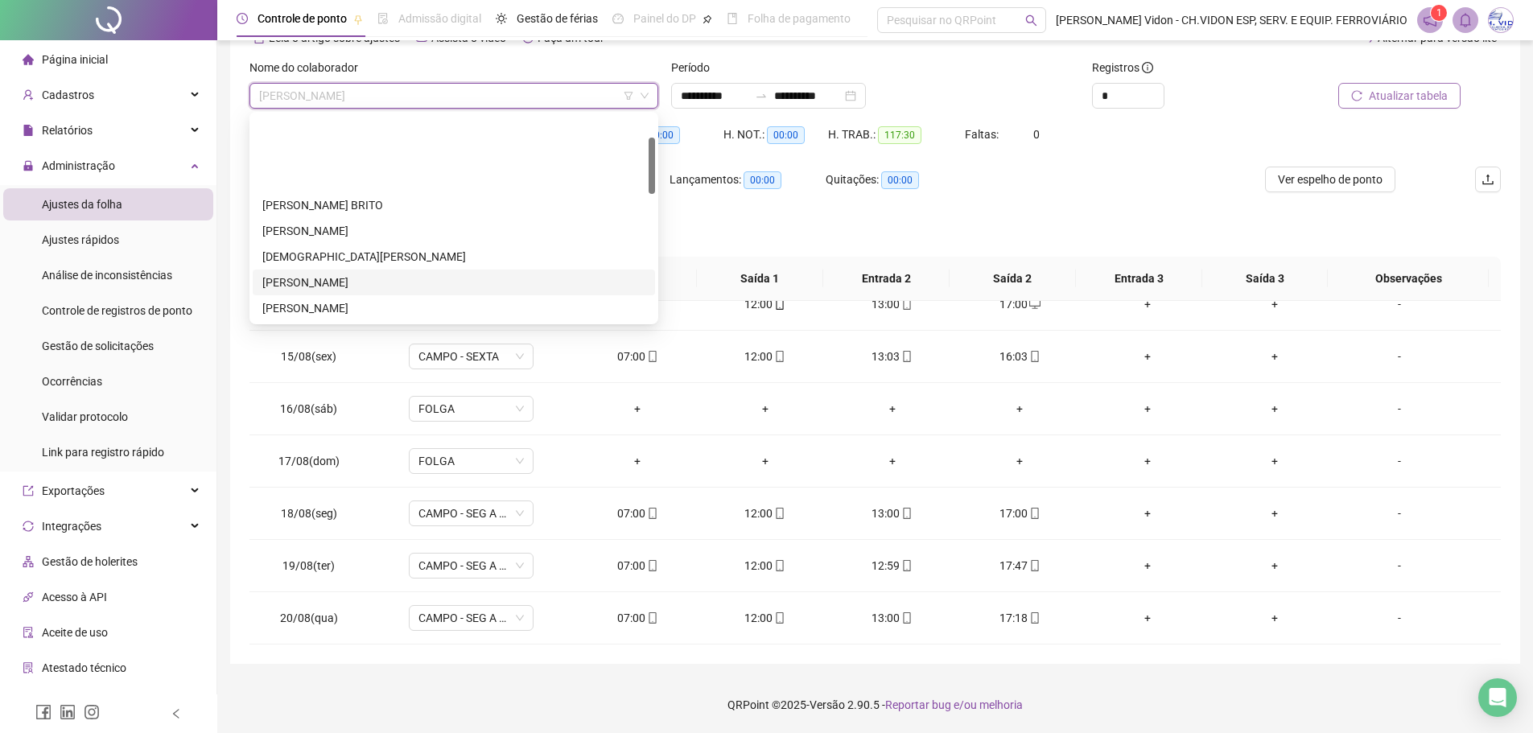
scroll to position [80, 0]
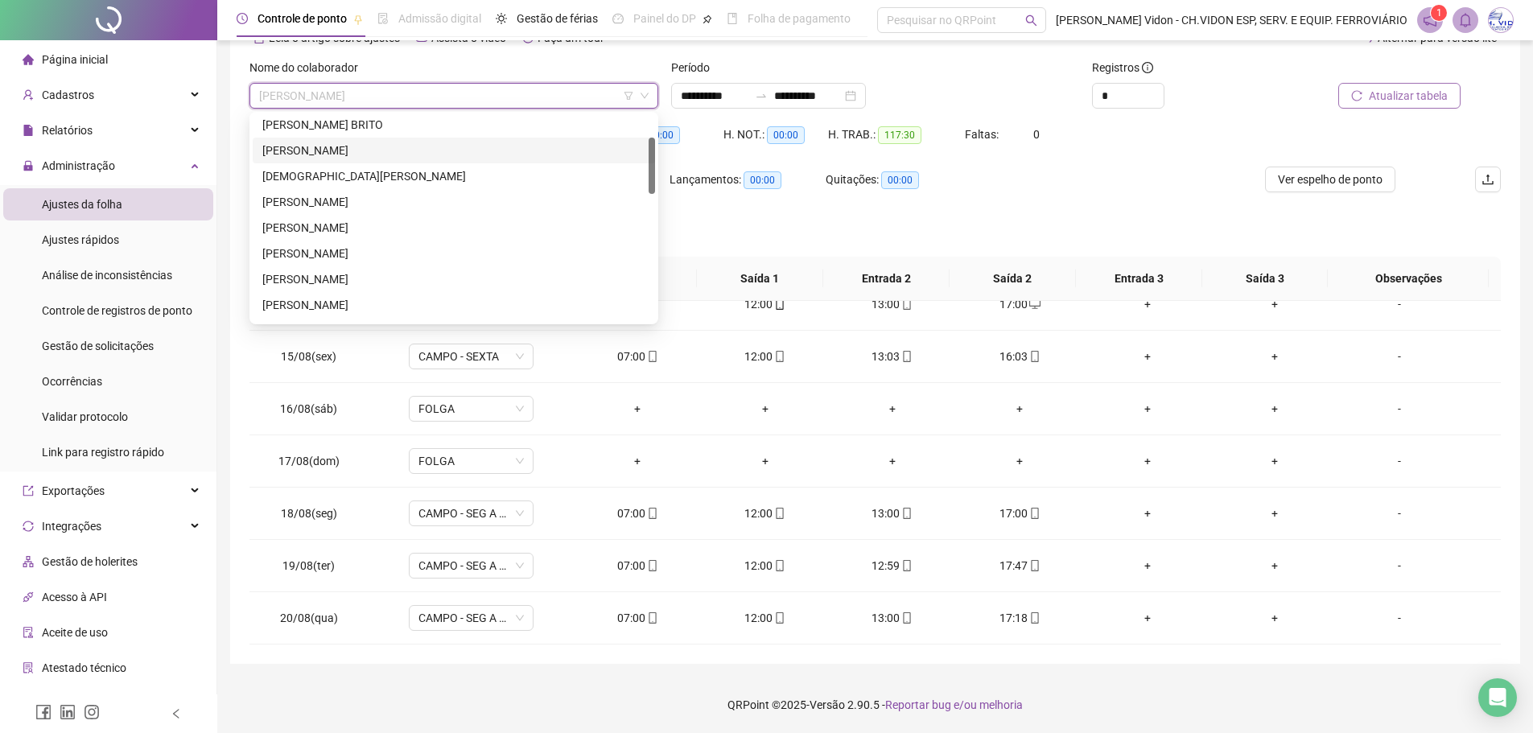
click at [367, 151] on div "[PERSON_NAME]" at bounding box center [453, 151] width 383 height 18
